Goal: Information Seeking & Learning: Learn about a topic

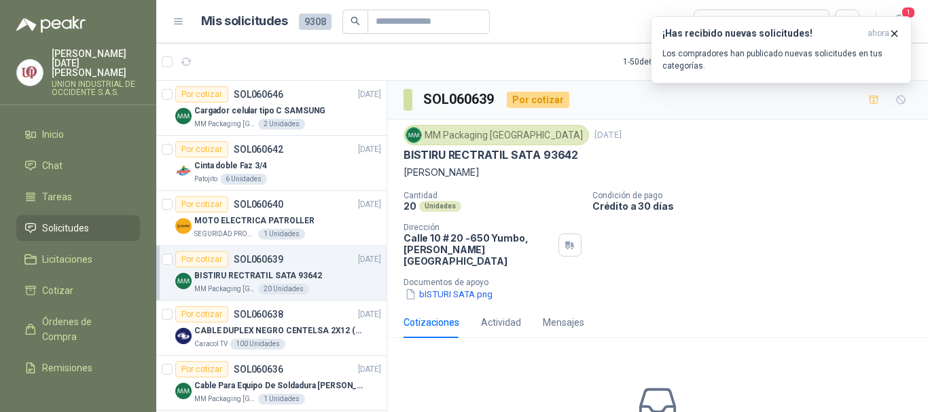
click at [249, 276] on p "BISTIRU RECTRATIL SATA 93642" at bounding box center [258, 276] width 128 height 13
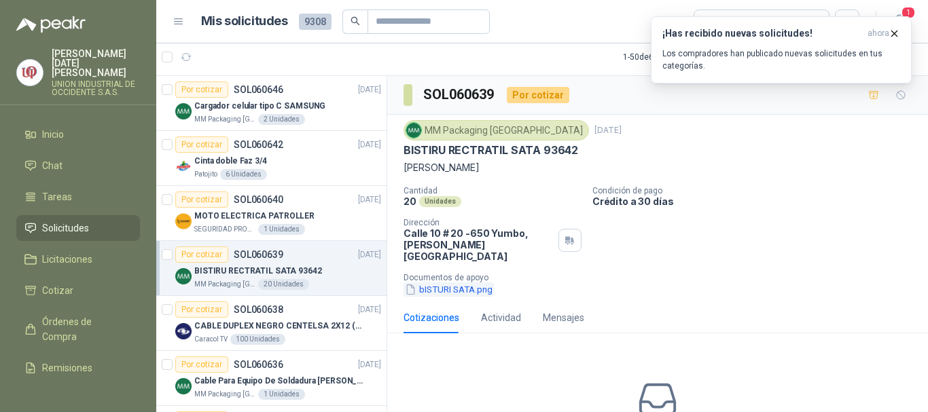
click at [471, 283] on button "bISTURI SATA.png" at bounding box center [448, 290] width 90 height 14
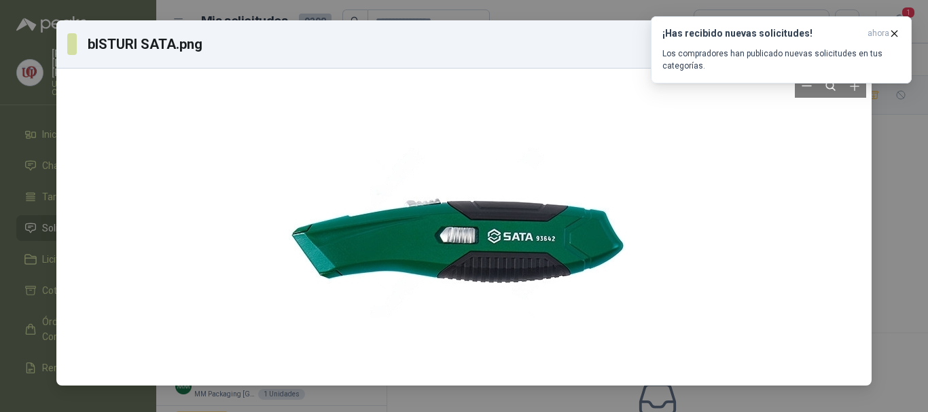
click at [711, 209] on div at bounding box center [464, 227] width 804 height 306
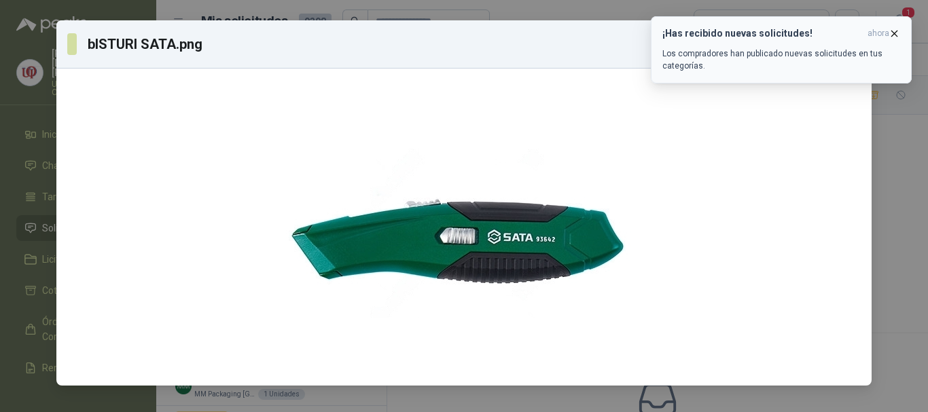
click at [895, 29] on icon "button" at bounding box center [894, 34] width 12 height 12
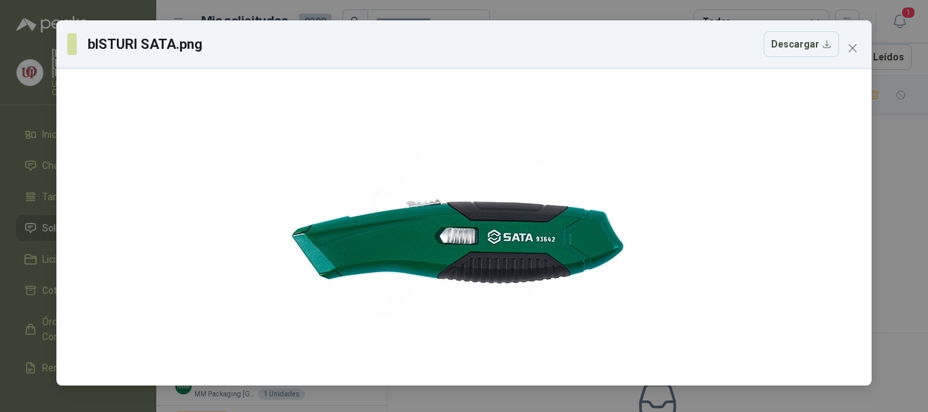
click at [853, 48] on icon "close" at bounding box center [852, 48] width 8 height 8
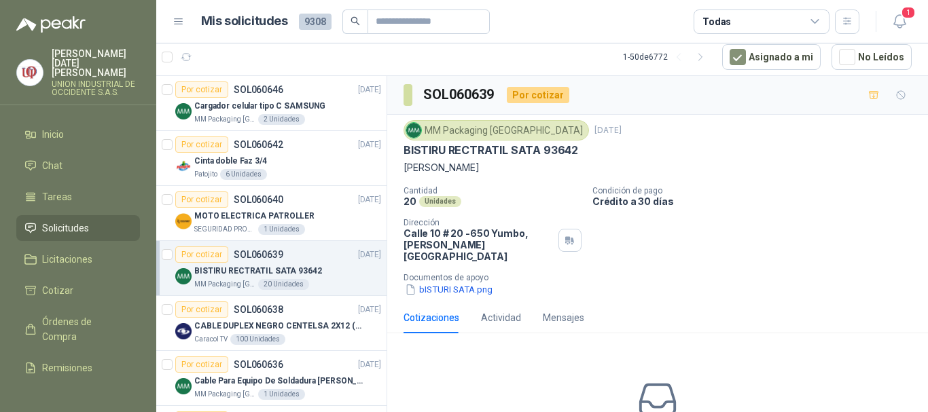
click at [54, 221] on span "Solicitudes" at bounding box center [65, 228] width 47 height 15
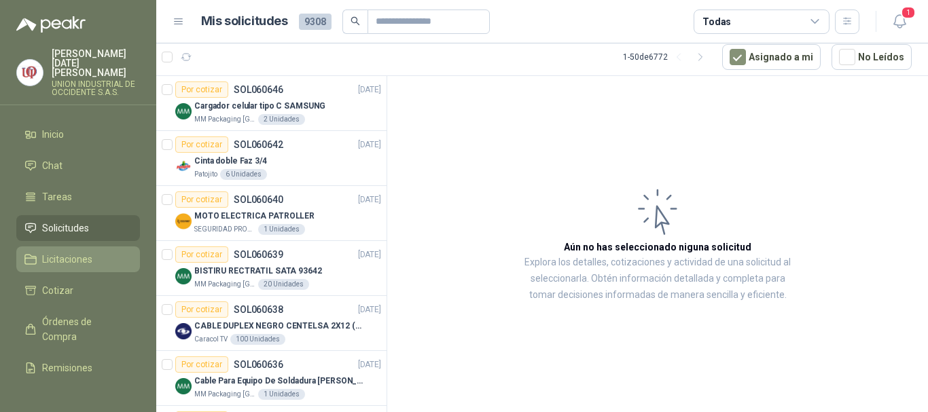
click at [71, 252] on span "Licitaciones" at bounding box center [67, 259] width 50 height 15
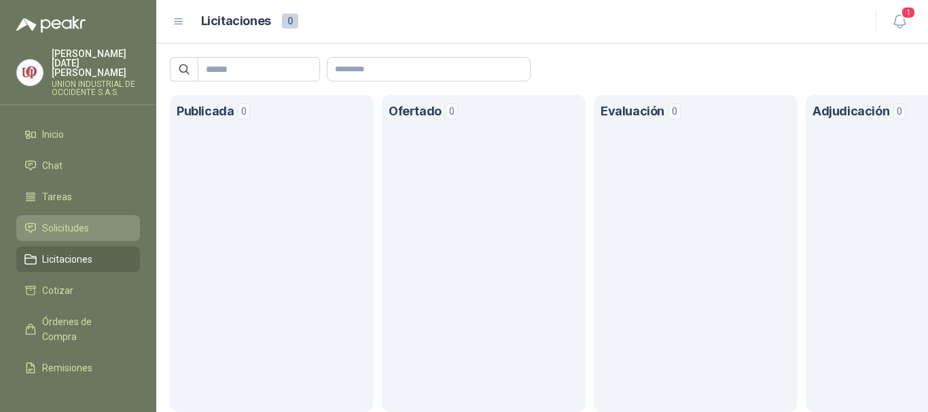
click at [79, 221] on span "Solicitudes" at bounding box center [65, 228] width 47 height 15
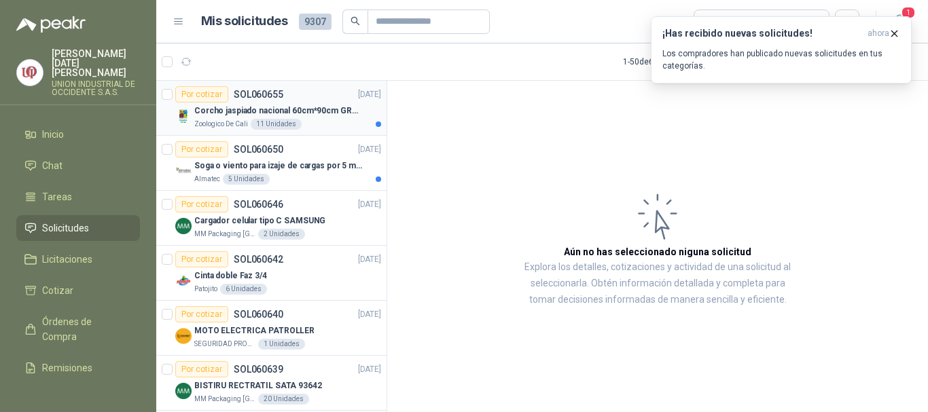
click at [248, 105] on p "Corcho jaspiado nacional 60cm*90cm GROSOR 8MM" at bounding box center [278, 111] width 169 height 13
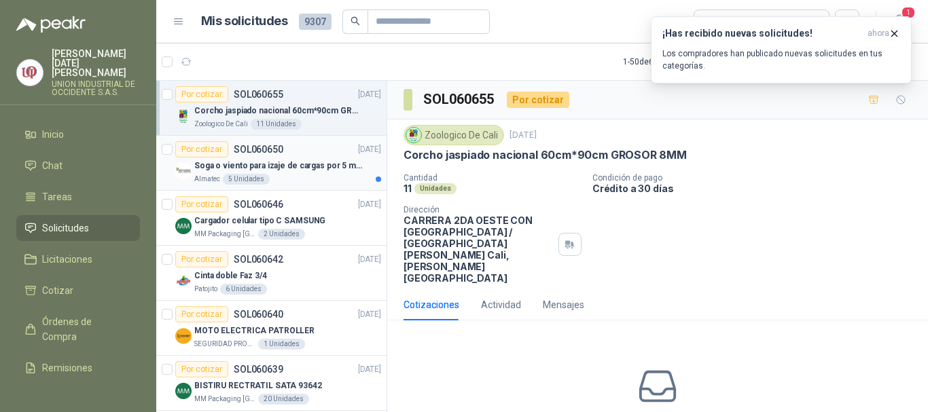
click at [255, 162] on p "Soga o viento para izaje de cargas por 5 metros" at bounding box center [278, 166] width 169 height 13
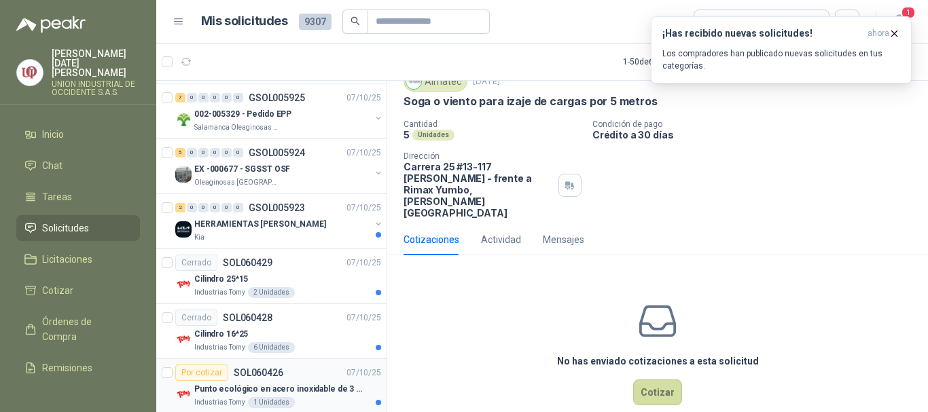
scroll to position [2445, 0]
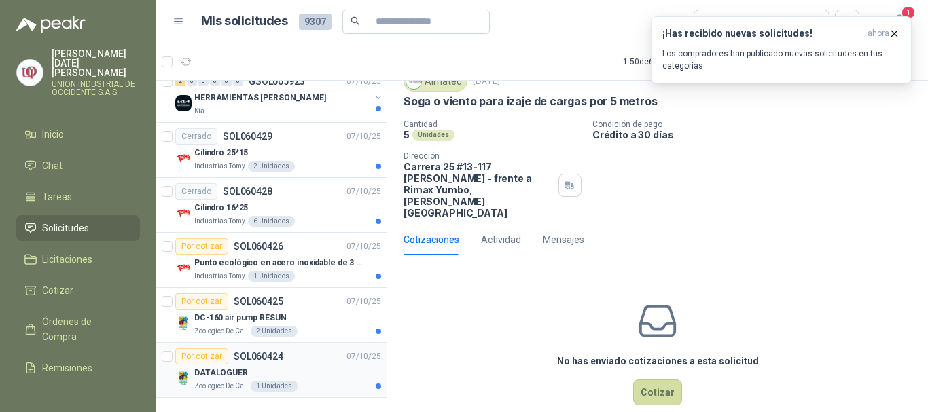
click at [211, 370] on div "DATALOGUER" at bounding box center [287, 373] width 187 height 16
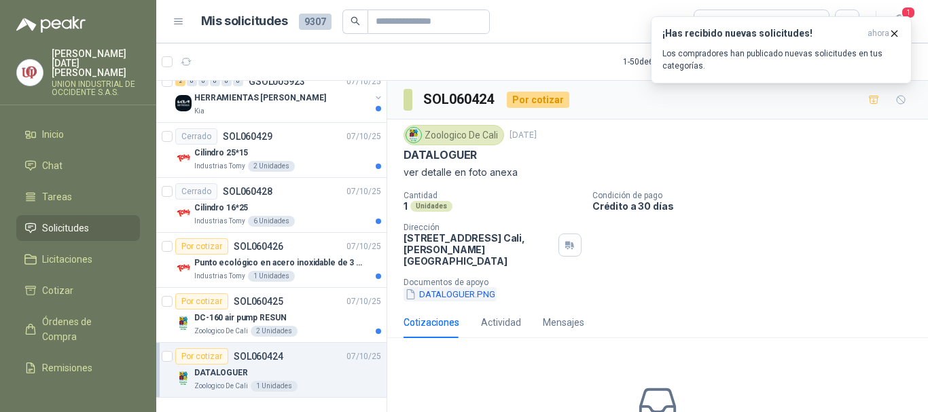
click at [443, 287] on button "DATALOGUER.PNG" at bounding box center [449, 294] width 93 height 14
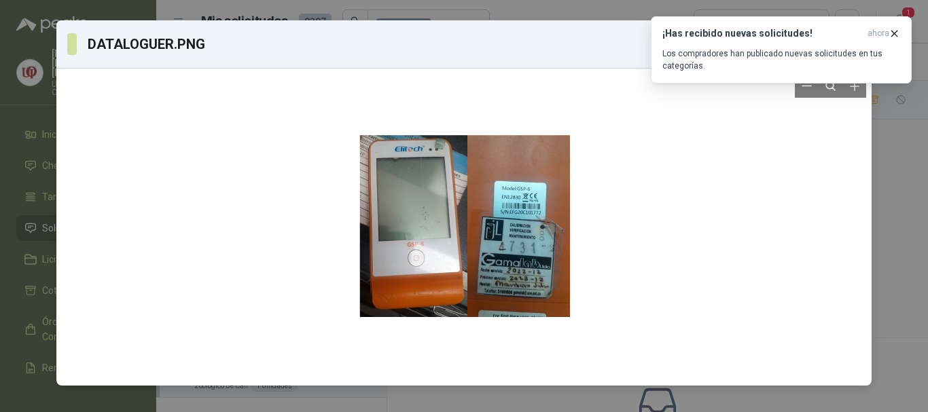
click at [793, 209] on div at bounding box center [464, 227] width 804 height 306
click at [145, 196] on div at bounding box center [464, 227] width 804 height 306
click at [896, 35] on icon "button" at bounding box center [894, 33] width 5 height 5
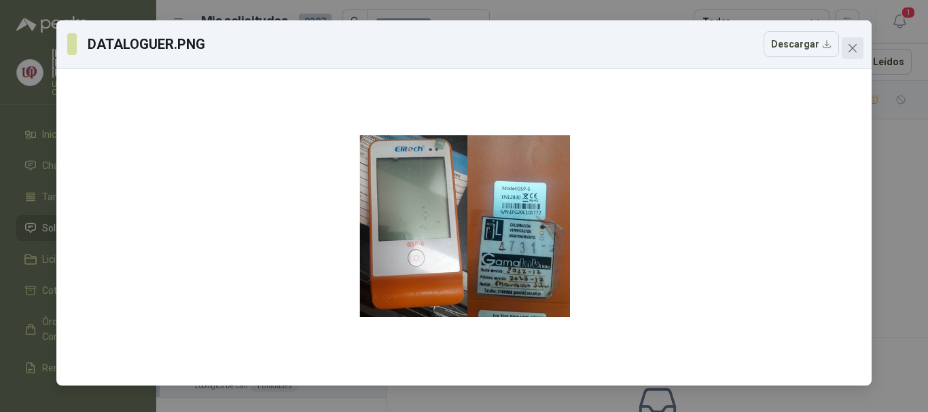
click at [848, 43] on icon "close" at bounding box center [852, 48] width 11 height 11
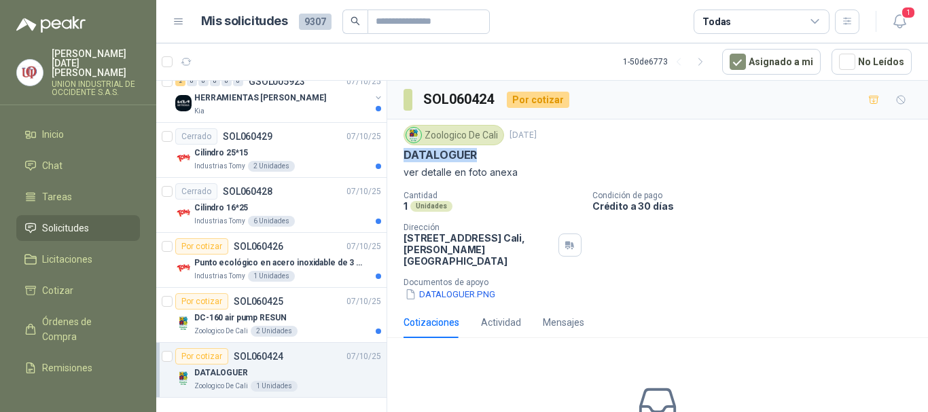
drag, startPoint x: 479, startPoint y: 158, endPoint x: 401, endPoint y: 158, distance: 77.4
click at [401, 158] on div "Zoologico De Cali [DATE] DATALOGUER ver detalle en foto anexa Cantidad 1 Unidad…" at bounding box center [657, 213] width 541 height 187
copy p "DATALOGUER"
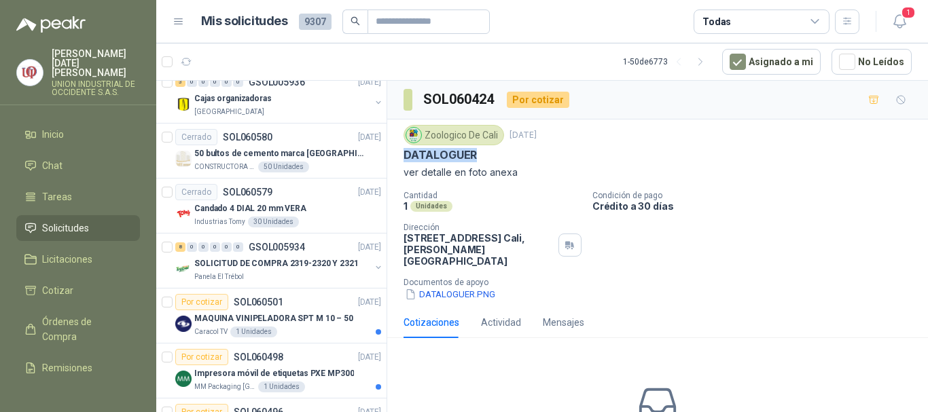
scroll to position [1630, 0]
